Goal: Transaction & Acquisition: Purchase product/service

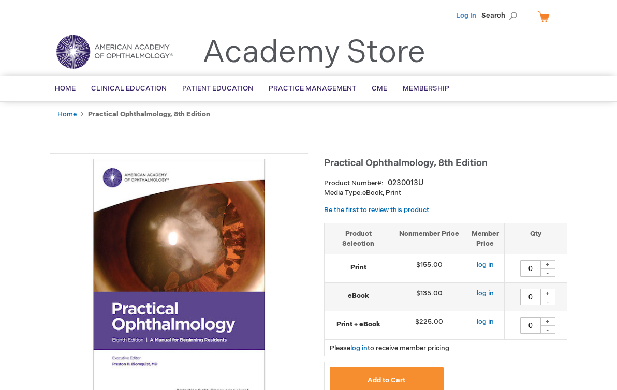
click at [473, 15] on link "Log In" at bounding box center [466, 15] width 20 height 8
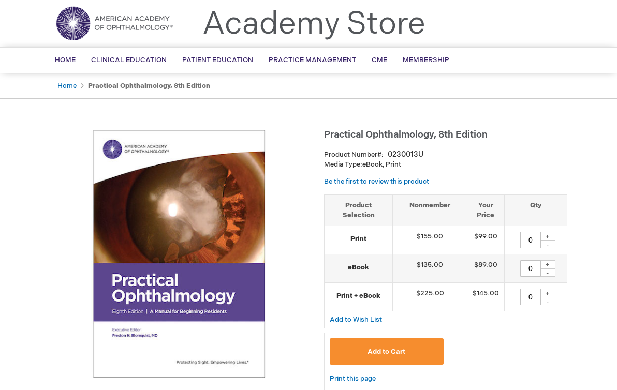
scroll to position [52, 0]
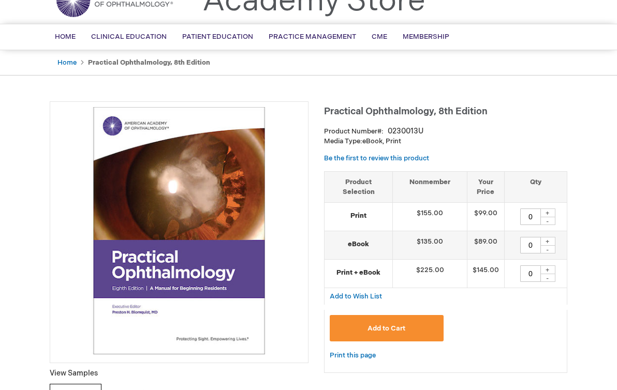
click at [548, 217] on div "+" at bounding box center [548, 213] width 16 height 9
type input "1"
click at [383, 333] on span "Add to Cart" at bounding box center [387, 329] width 38 height 8
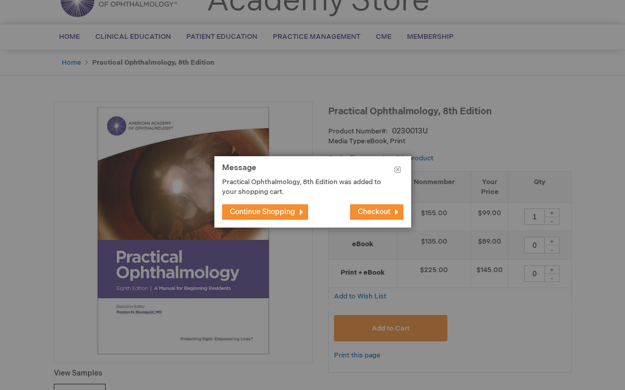
click at [279, 215] on span "Continue Shopping" at bounding box center [262, 212] width 65 height 9
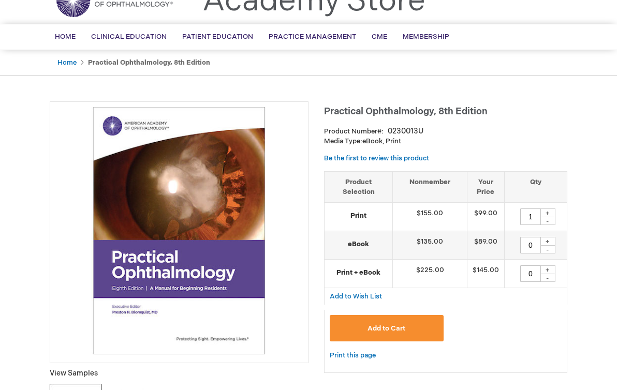
scroll to position [0, 0]
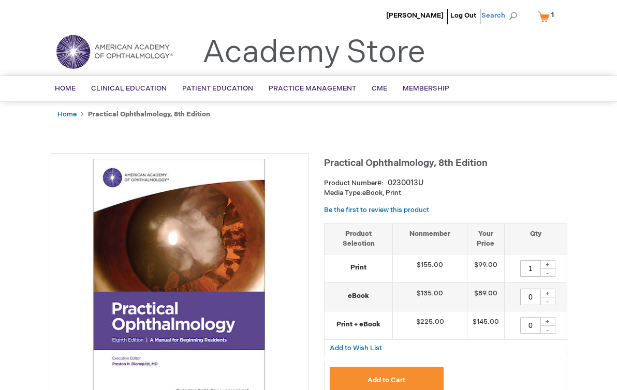
click at [498, 16] on span "Search" at bounding box center [501, 15] width 39 height 21
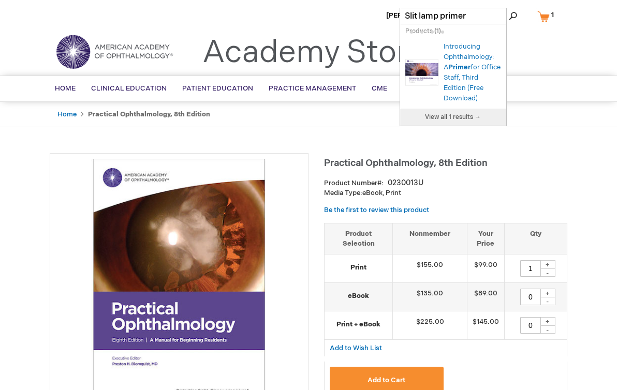
type input "Slit lamp primer"
click at [509, 8] on button "Search" at bounding box center [513, 16] width 8 height 17
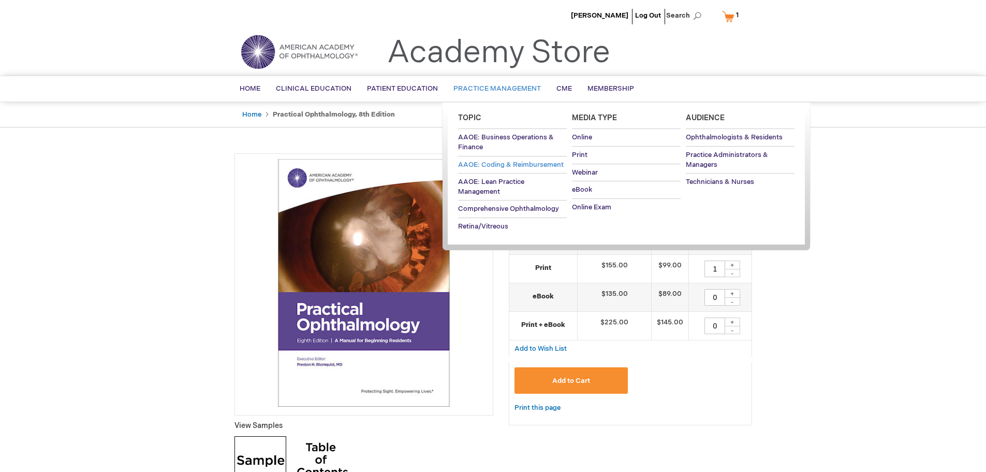
click at [514, 166] on span "AAOE: Coding & Reimbursement" at bounding box center [511, 165] width 106 height 8
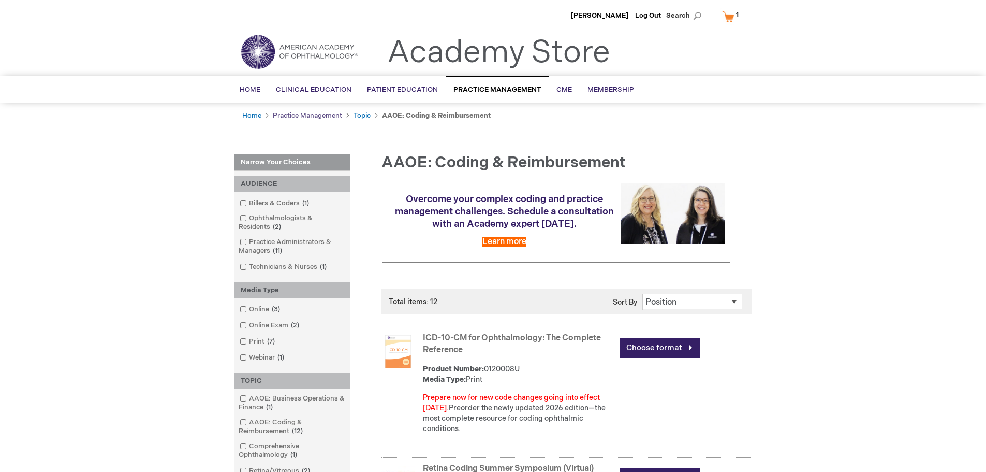
click at [308, 119] on link "Practice Management" at bounding box center [307, 115] width 69 height 8
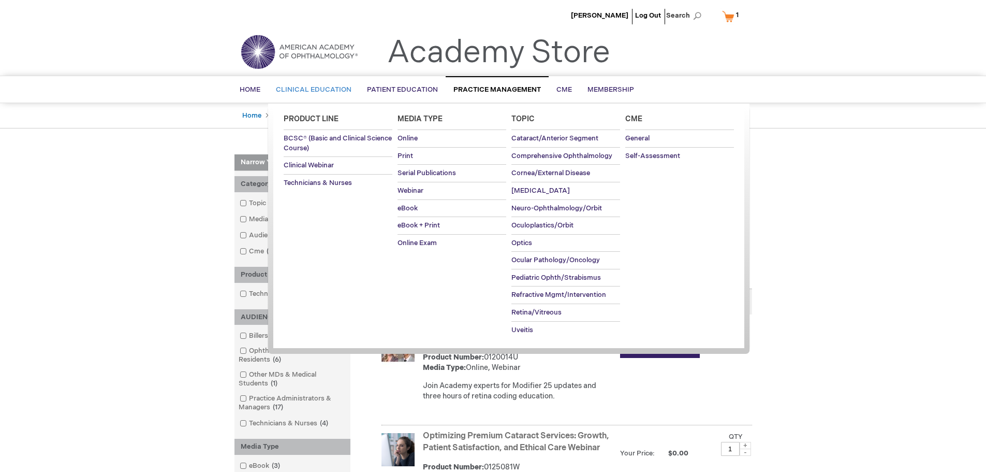
click at [327, 90] on span "Clinical Education" at bounding box center [314, 89] width 76 height 8
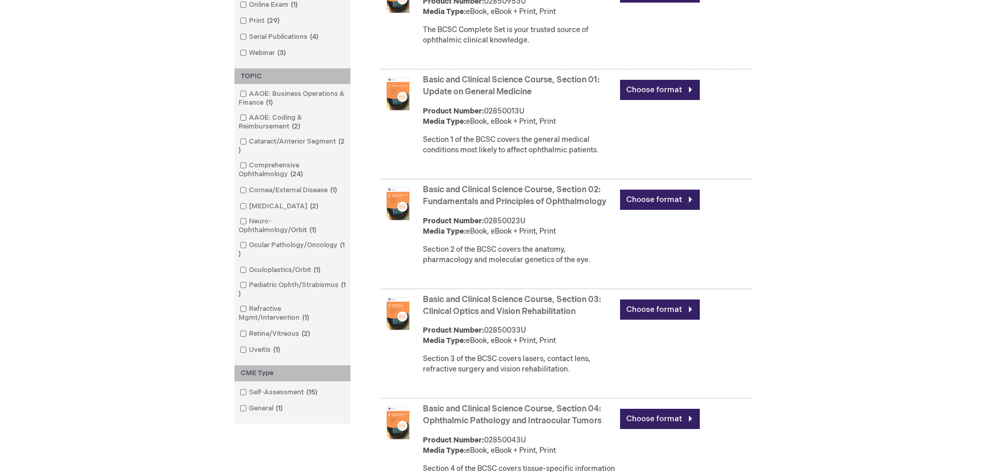
scroll to position [518, 0]
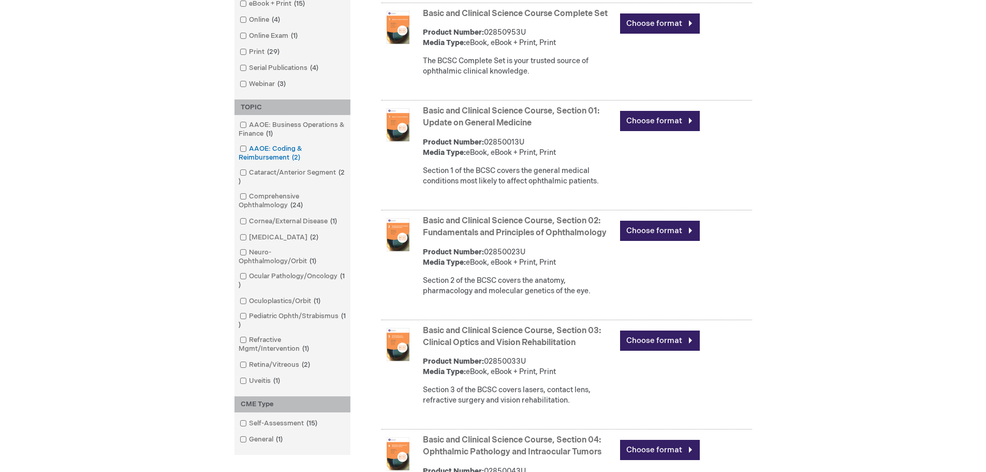
click at [249, 153] on span at bounding box center [249, 148] width 0 height 8
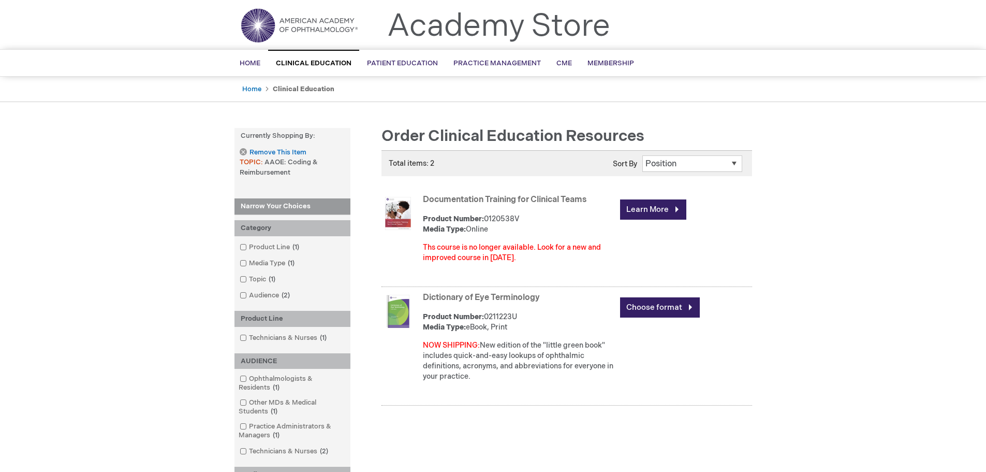
scroll to position [52, 0]
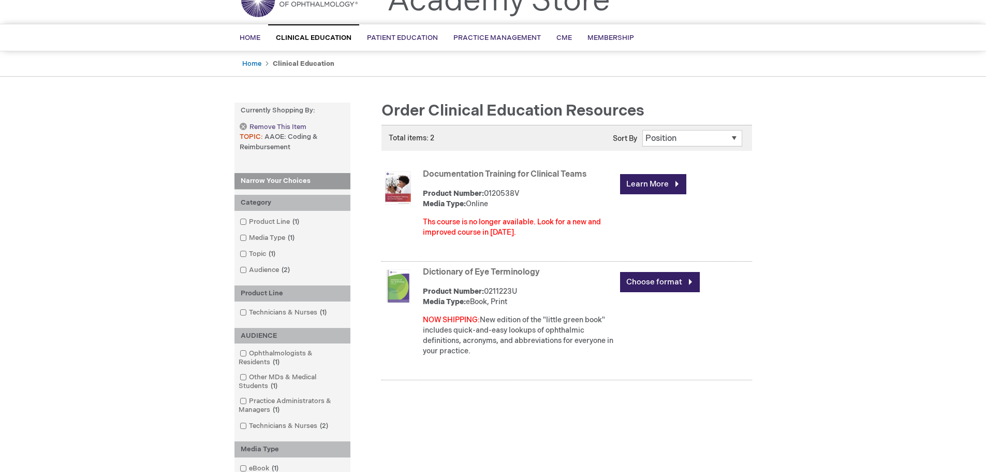
click at [243, 129] on link "Remove This Item" at bounding box center [273, 127] width 66 height 9
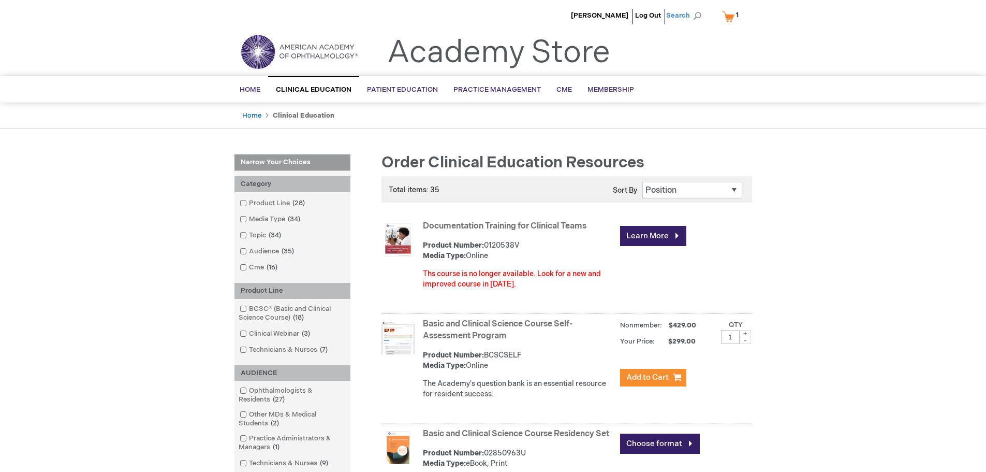
click at [696, 16] on span "Search" at bounding box center [685, 15] width 39 height 21
type input "Fundamentals of coding"
click at [693, 8] on button "Search" at bounding box center [697, 16] width 8 height 17
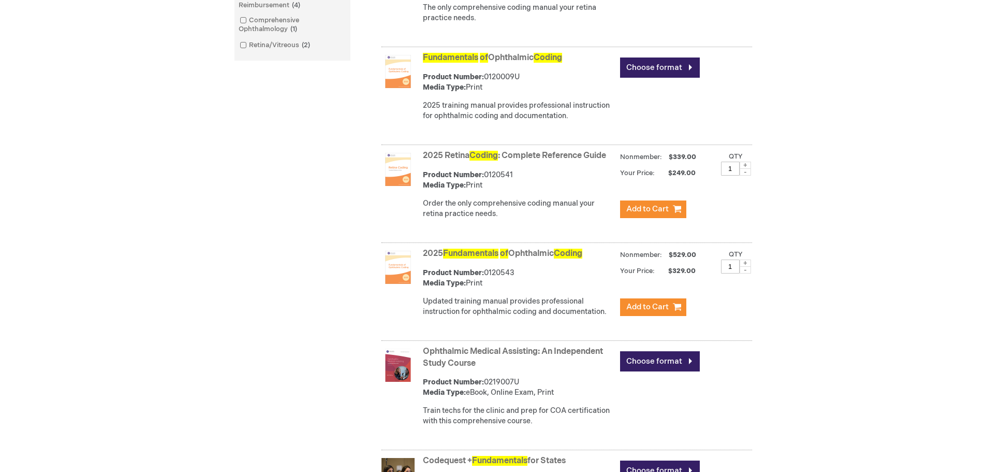
scroll to position [362, 0]
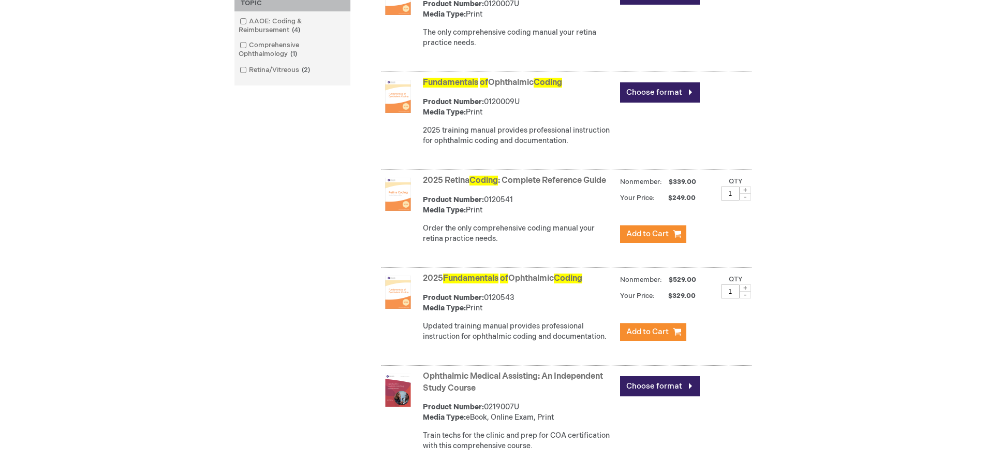
click at [504, 283] on span "of" at bounding box center [504, 278] width 8 height 10
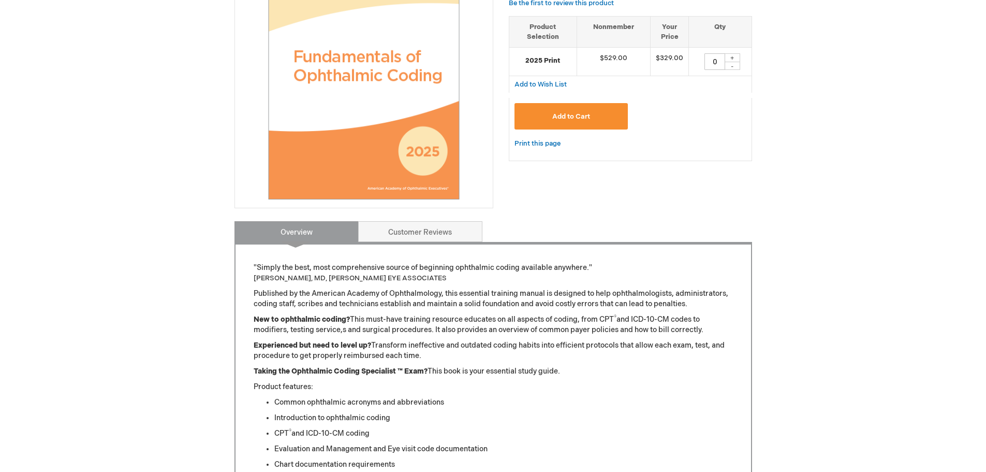
scroll to position [259, 0]
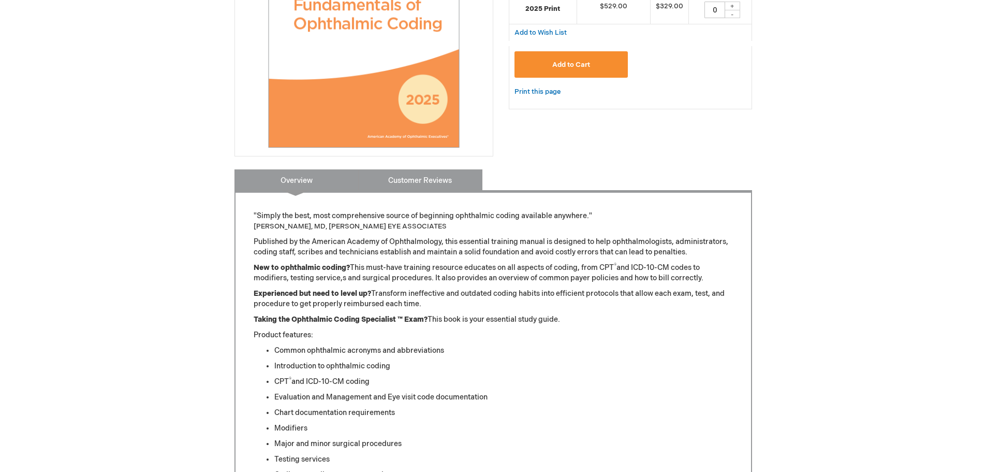
click at [444, 187] on link "Customer Reviews" at bounding box center [420, 179] width 124 height 21
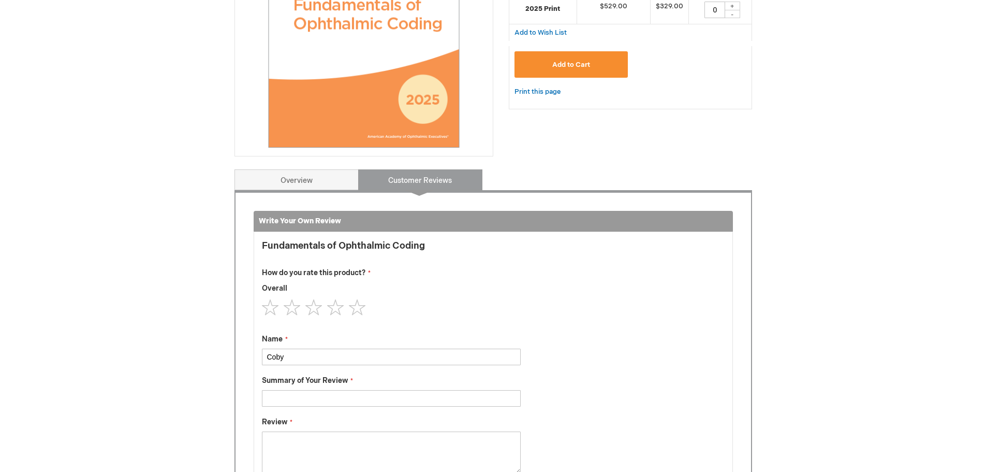
scroll to position [432, 0]
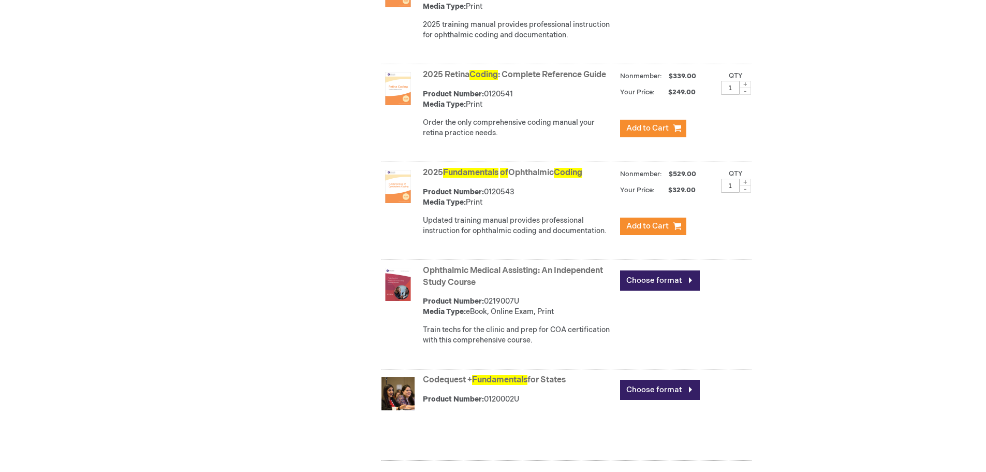
scroll to position [310, 0]
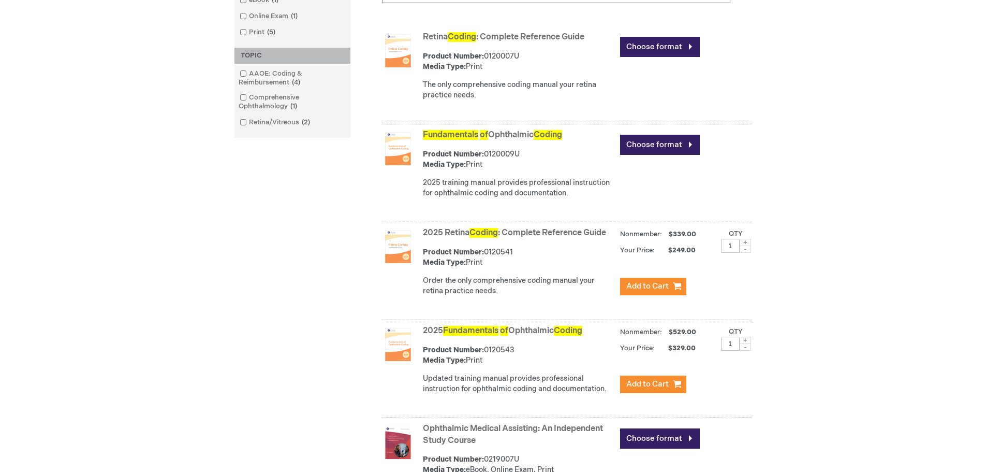
click at [468, 140] on span "Fundamentals" at bounding box center [450, 135] width 55 height 10
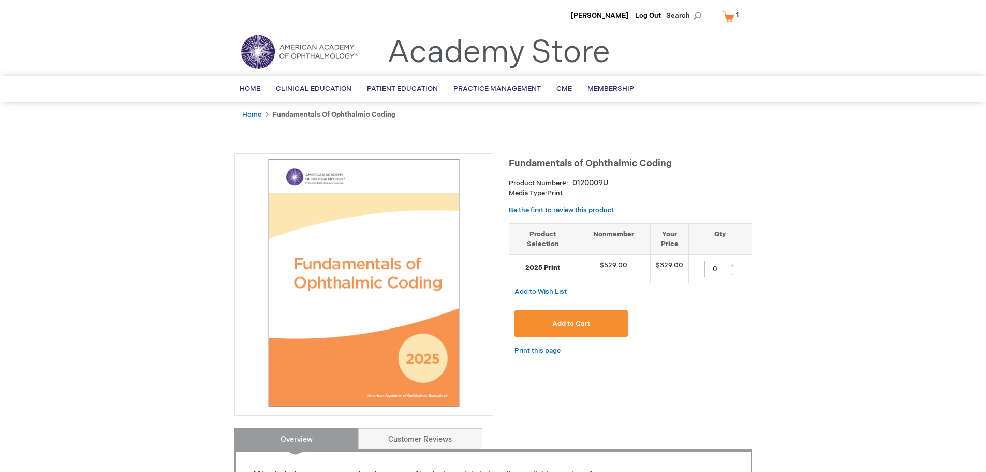
click at [733, 269] on div "+" at bounding box center [733, 264] width 16 height 9
type input "1"
click at [584, 331] on button "Add to Cart" at bounding box center [572, 323] width 114 height 26
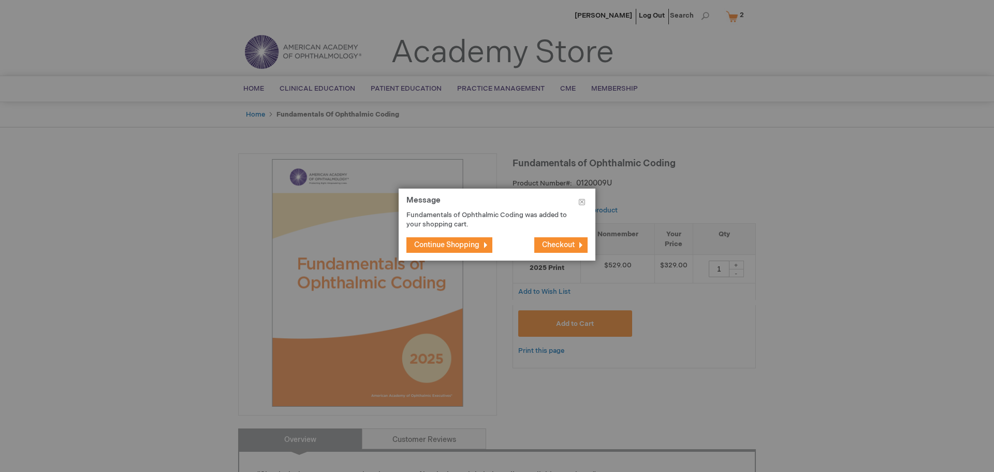
click at [438, 242] on span "Continue Shopping" at bounding box center [446, 244] width 65 height 9
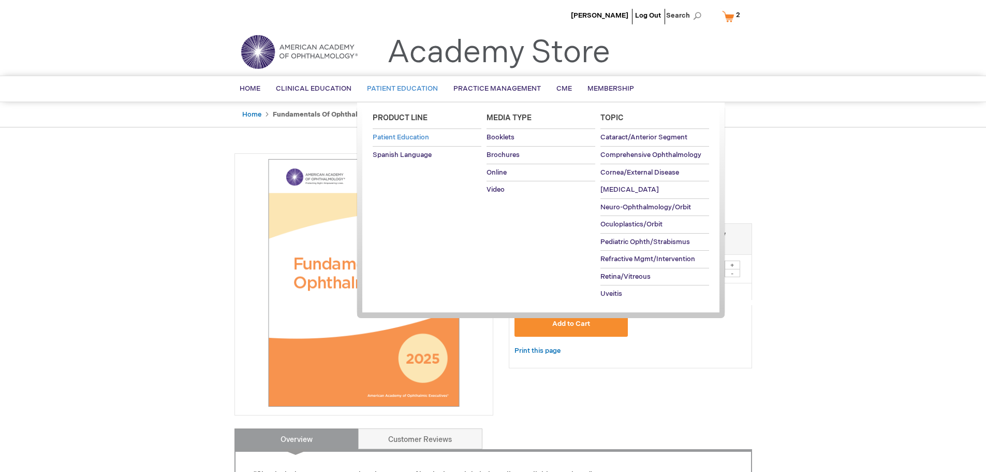
click at [412, 141] on span "Patient Education" at bounding box center [401, 137] width 56 height 8
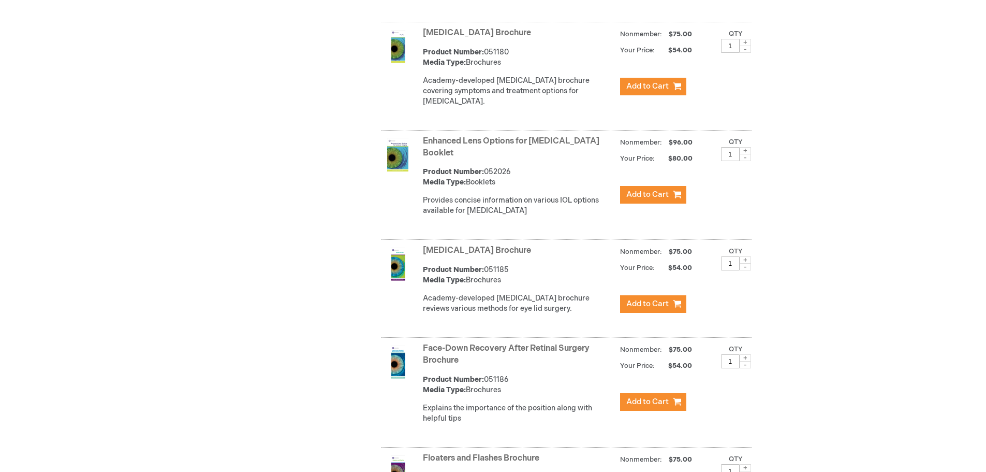
scroll to position [1734, 0]
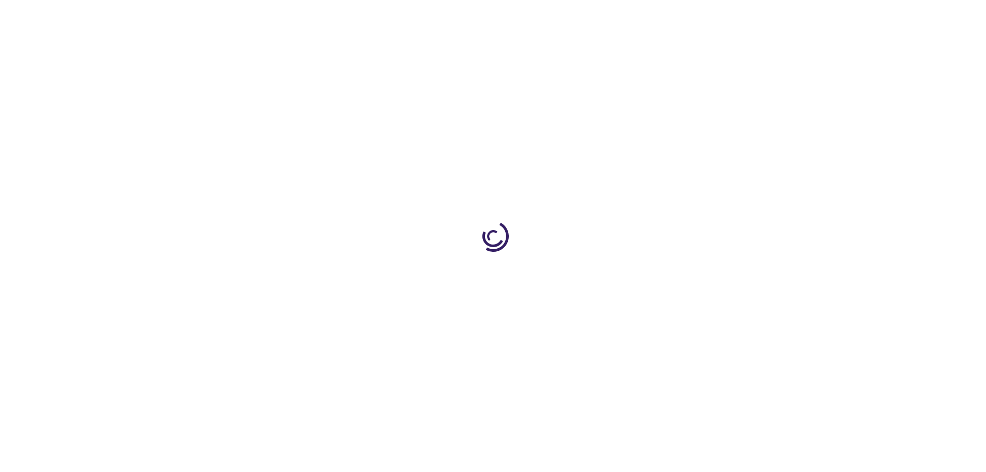
type input "1"
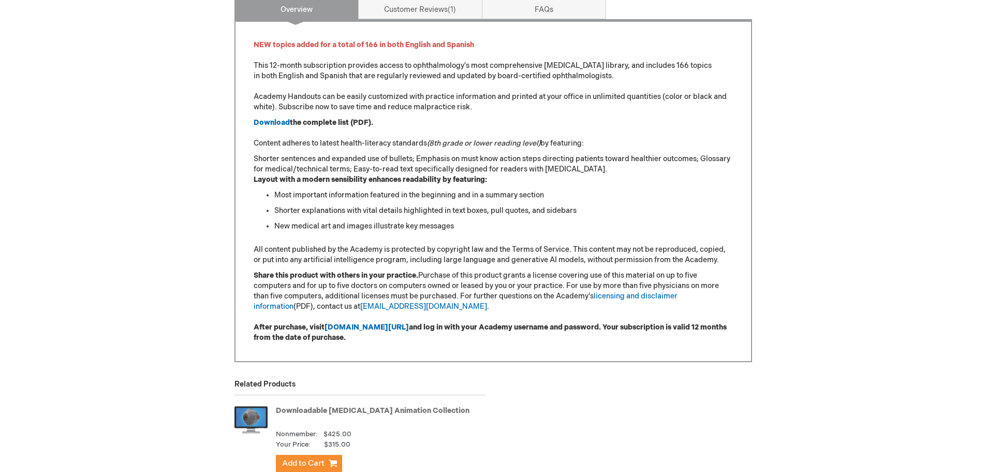
scroll to position [414, 0]
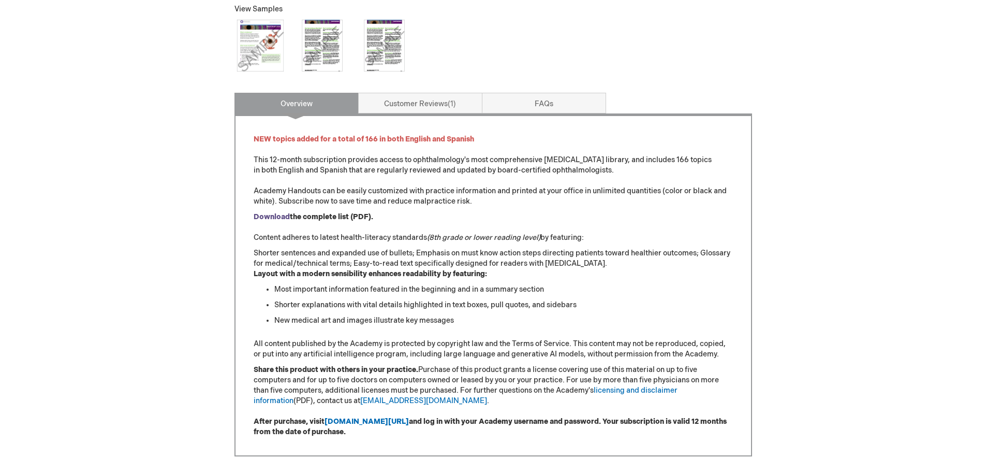
click at [271, 221] on strong "Download" at bounding box center [272, 216] width 36 height 9
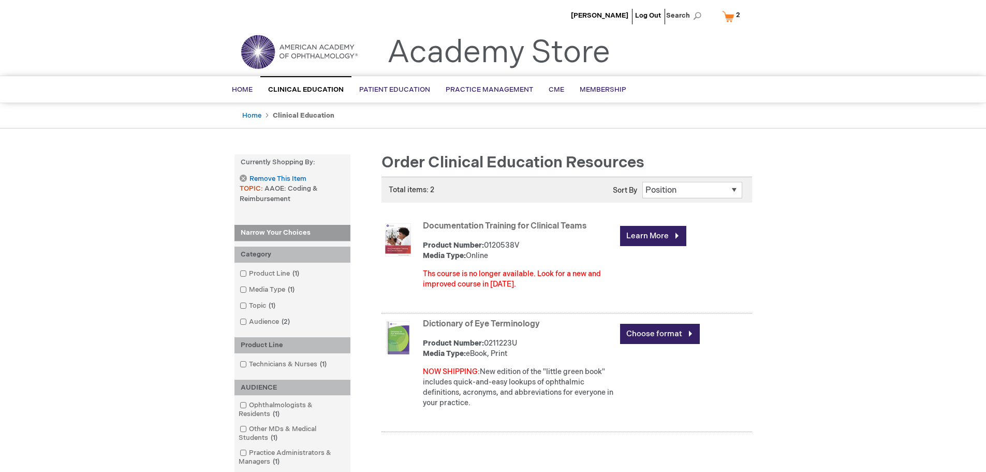
click at [730, 19] on link "My Cart 2 2 items" at bounding box center [733, 16] width 27 height 18
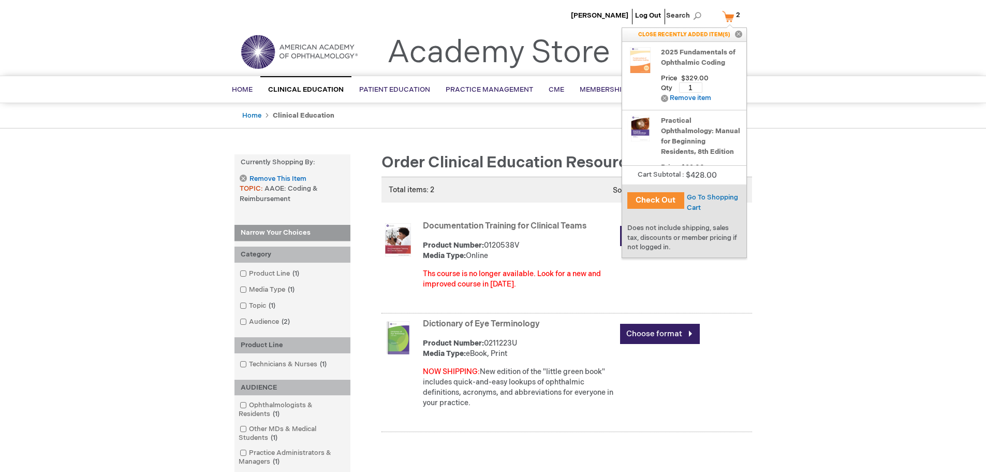
click at [664, 195] on button "Check Out" at bounding box center [656, 200] width 57 height 17
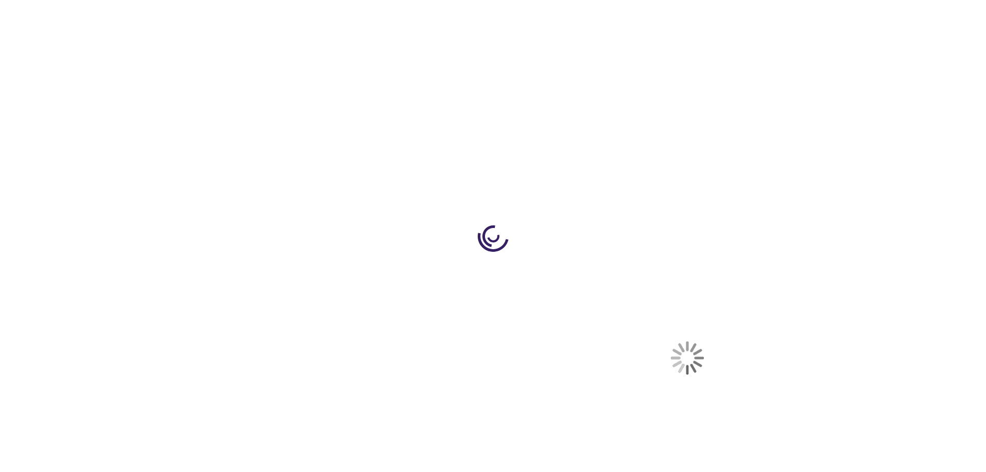
select select "US"
select select "51"
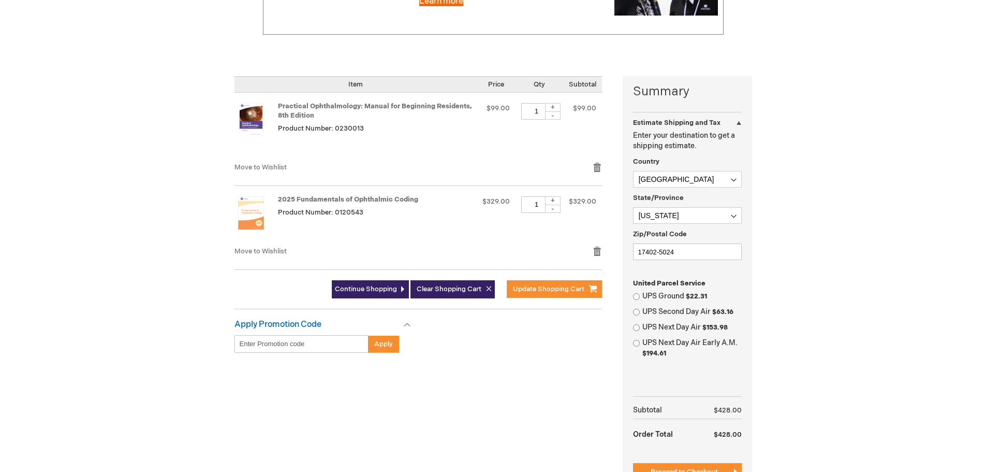
scroll to position [207, 0]
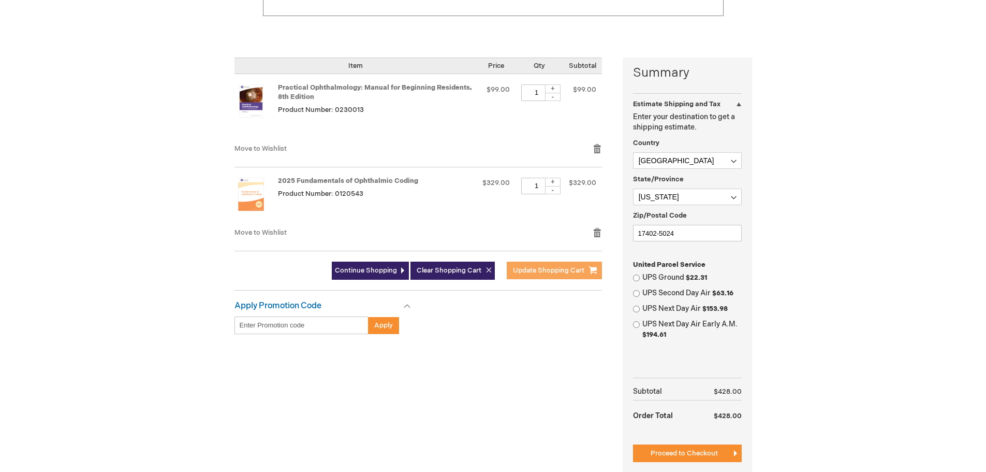
click at [543, 274] on span "Update Shopping Cart" at bounding box center [548, 270] width 71 height 8
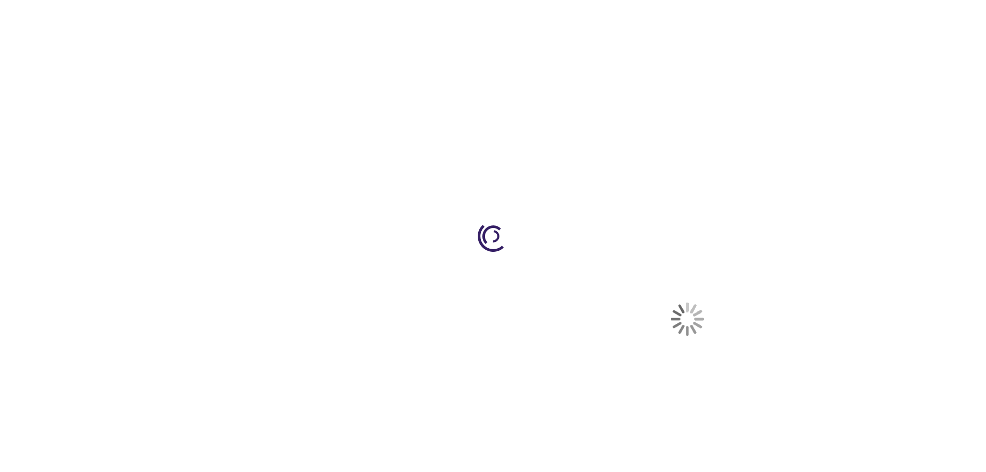
select select "US"
select select "51"
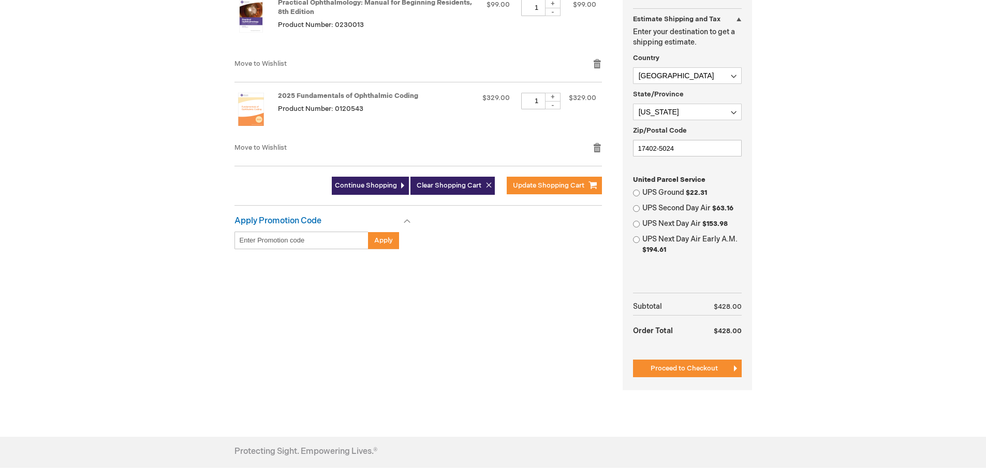
scroll to position [311, 0]
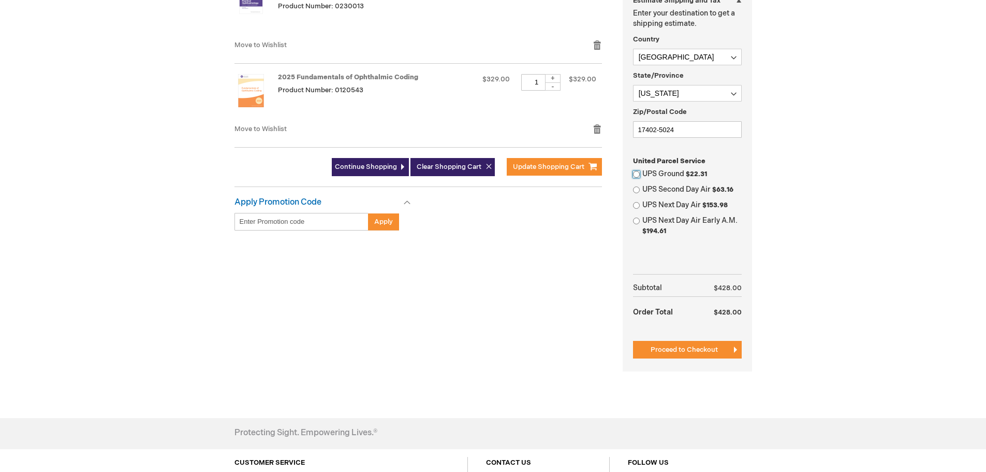
click at [639, 178] on input "UPS Ground $22.31" at bounding box center [636, 174] width 7 height 7
radio input "true"
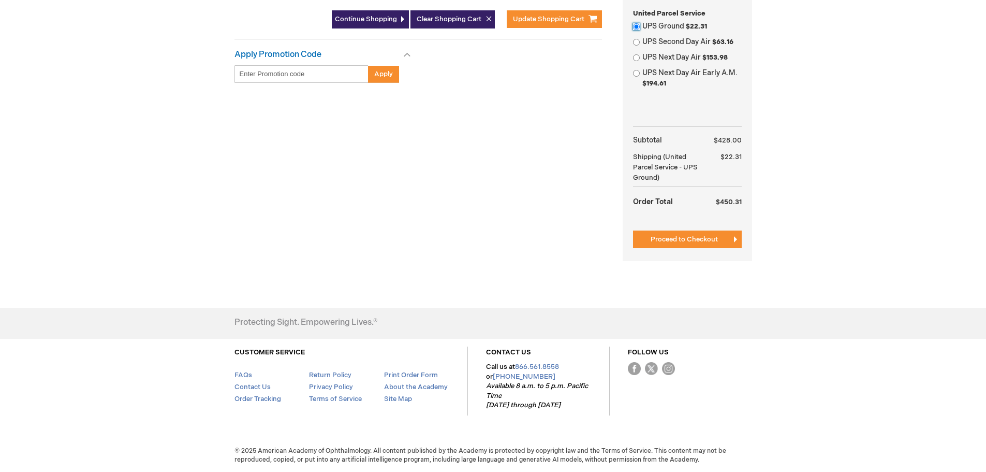
scroll to position [546, 0]
click at [696, 235] on span "Proceed to Checkout" at bounding box center [684, 239] width 67 height 8
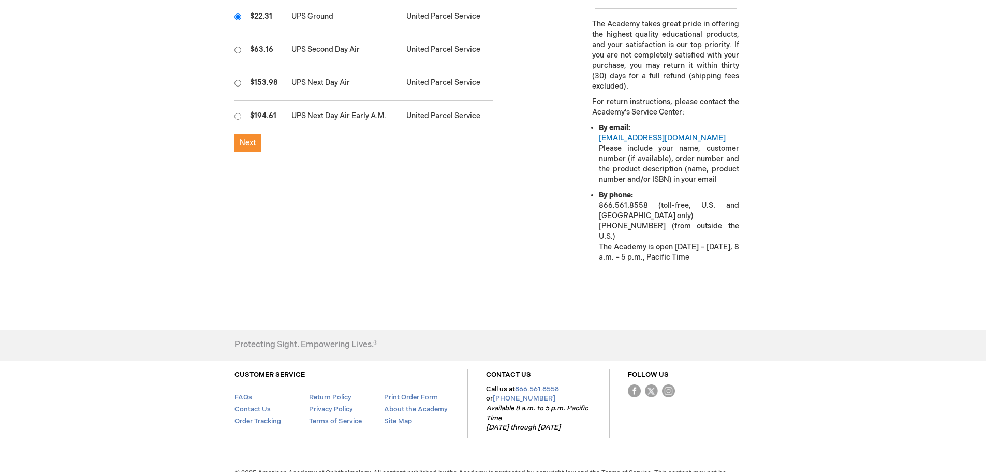
scroll to position [414, 0]
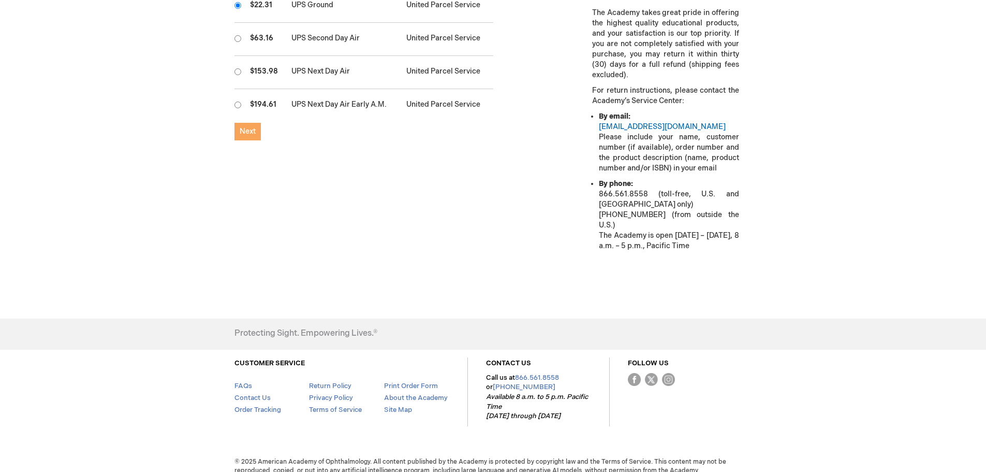
click at [257, 137] on button "Next" at bounding box center [248, 132] width 26 height 18
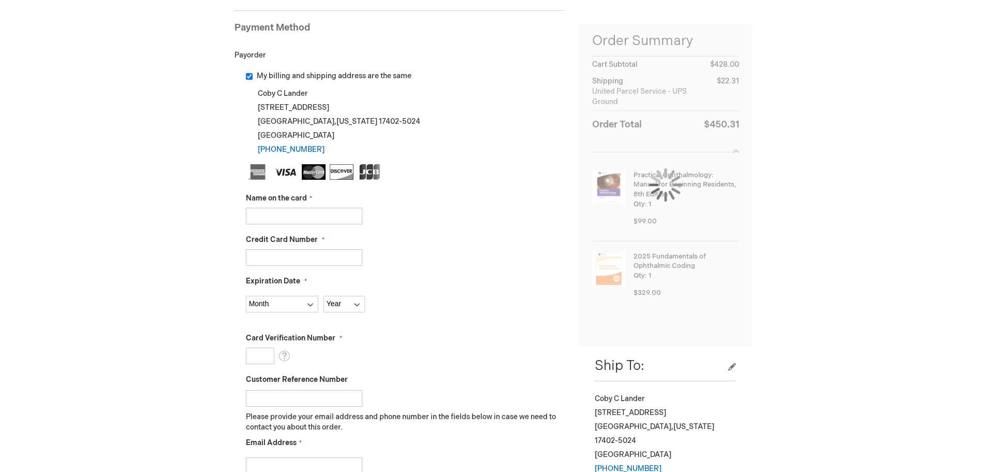
scroll to position [155, 0]
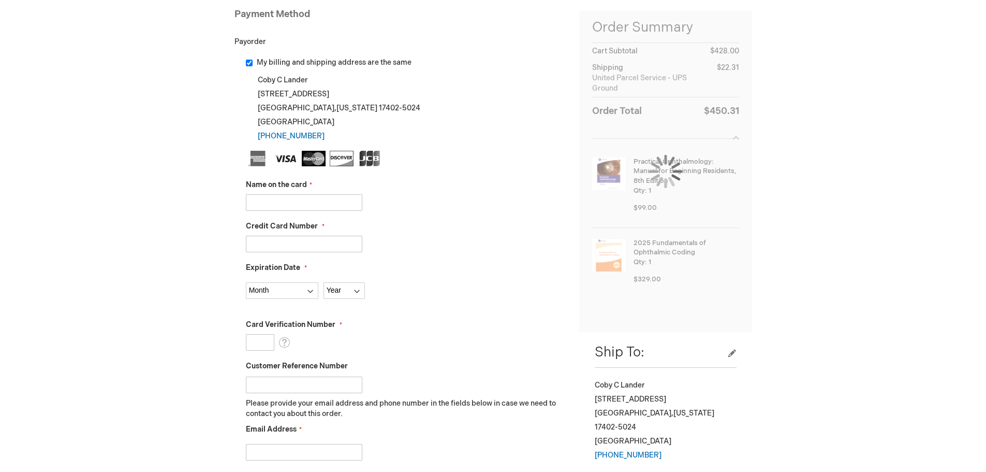
click at [296, 211] on input "Name on the card" at bounding box center [304, 202] width 116 height 17
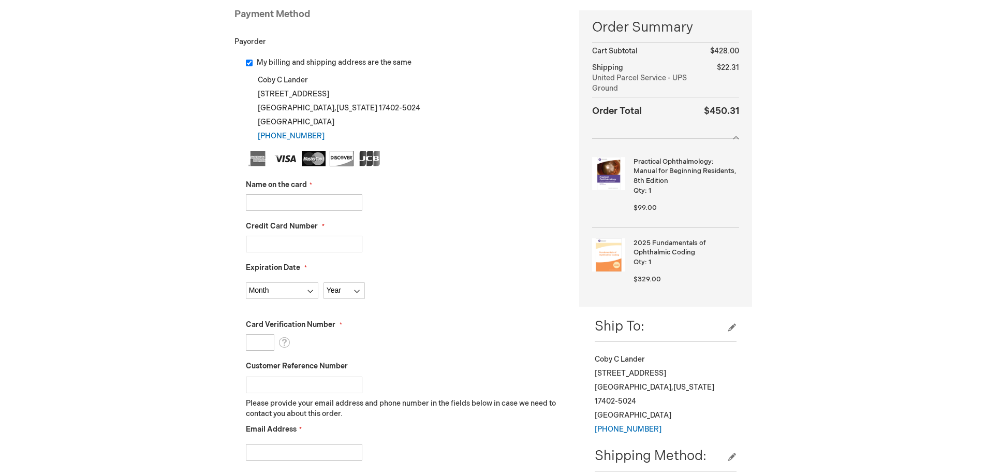
type input "[PERSON_NAME]"
type input "[CREDIT_CARD_NUMBER]"
select select "4"
select select "2026"
type input "868"
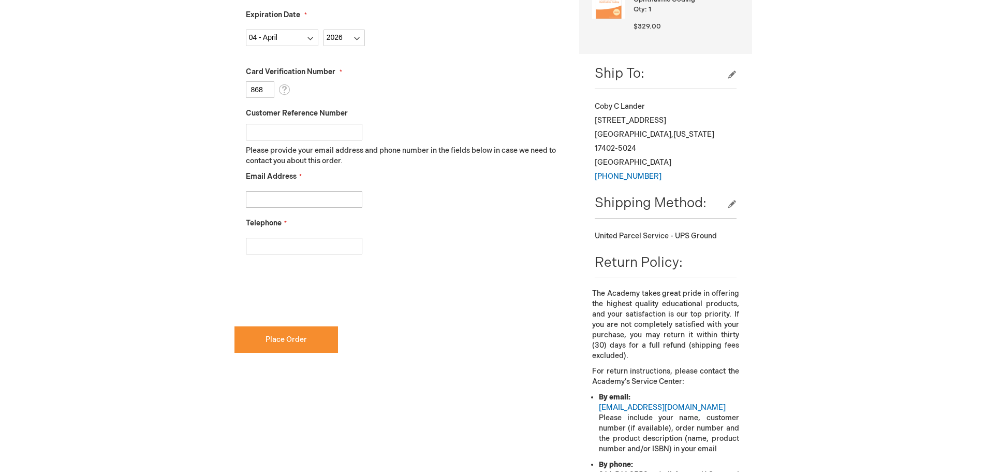
scroll to position [414, 0]
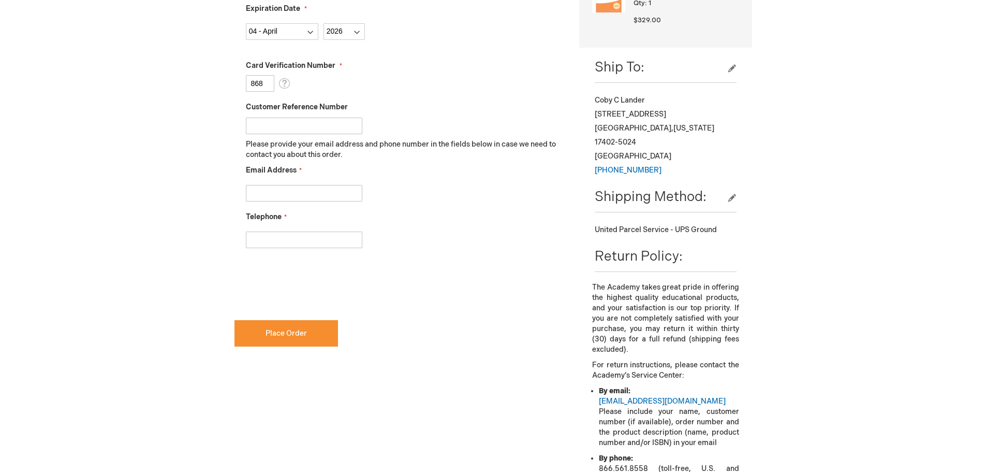
click at [318, 201] on input "Email Address" at bounding box center [304, 193] width 116 height 17
type input "[EMAIL_ADDRESS][DOMAIN_NAME]"
type input "7177475430"
checkbox input "true"
click at [271, 338] on span "Place Order" at bounding box center [286, 333] width 41 height 9
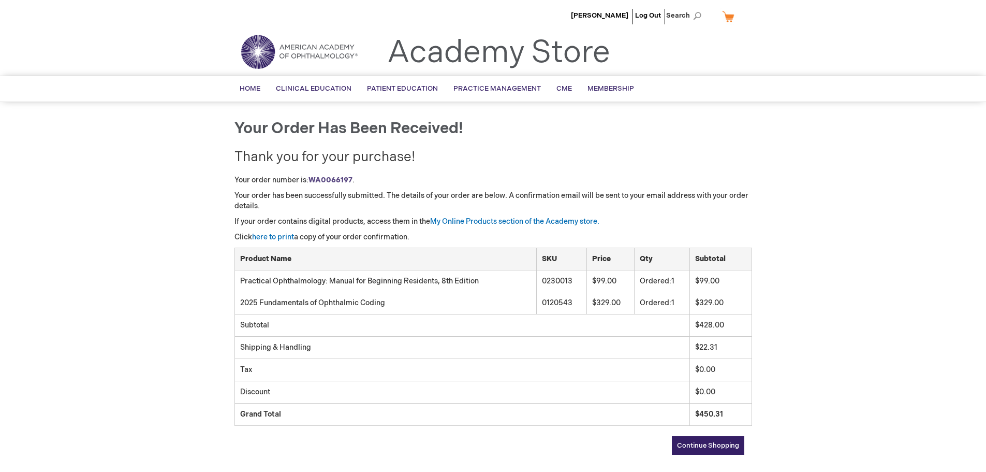
drag, startPoint x: 612, startPoint y: 156, endPoint x: 840, endPoint y: 149, distance: 227.9
click at [840, 149] on div "Coby Lander Log Out Search My Cart CLOSE RECENTLY ADDED ITEM(S) Close There are…" at bounding box center [493, 326] width 986 height 652
